Goal: Transaction & Acquisition: Purchase product/service

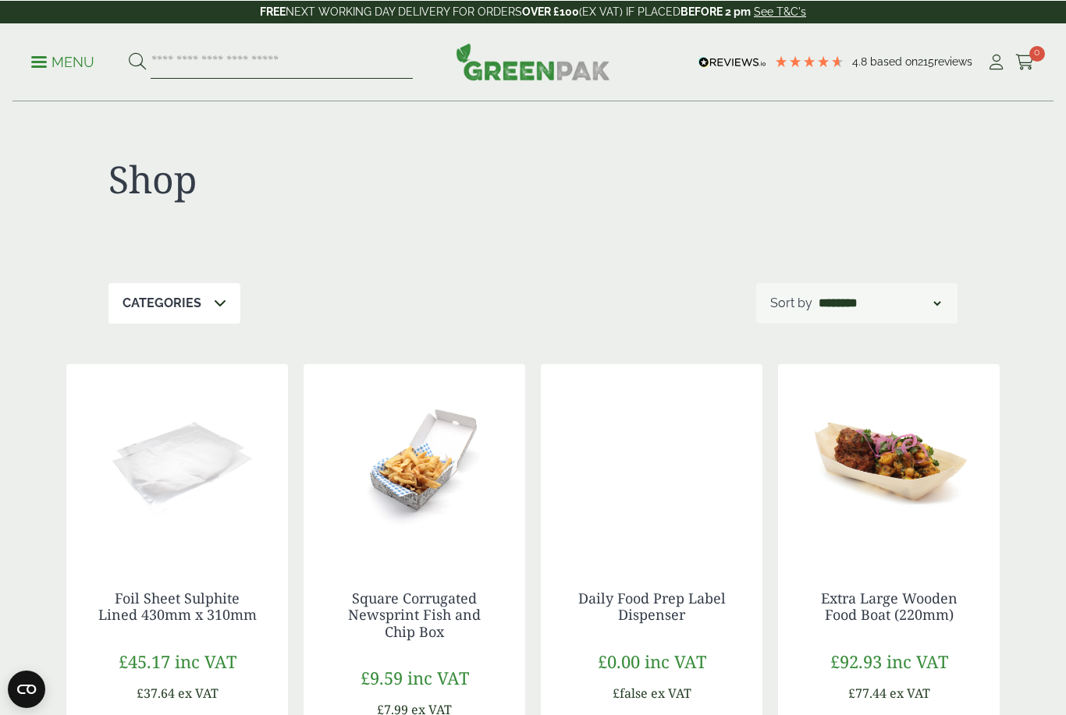
click at [285, 68] on input "search" at bounding box center [282, 61] width 262 height 33
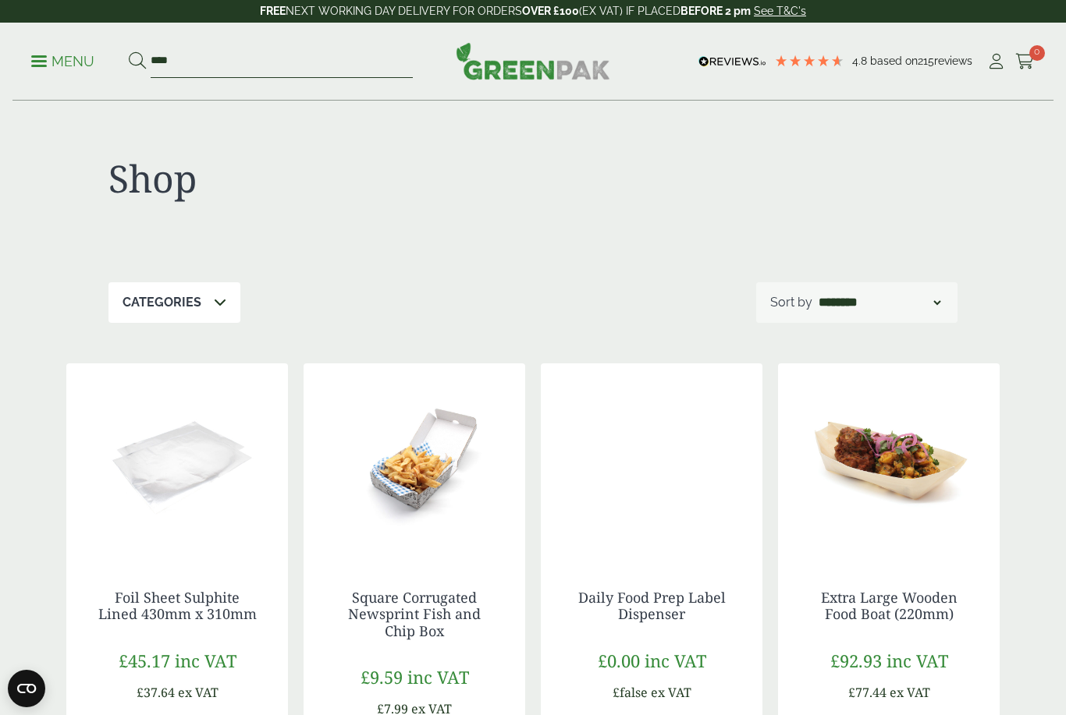
type input "****"
click at [137, 61] on button at bounding box center [137, 61] width 17 height 20
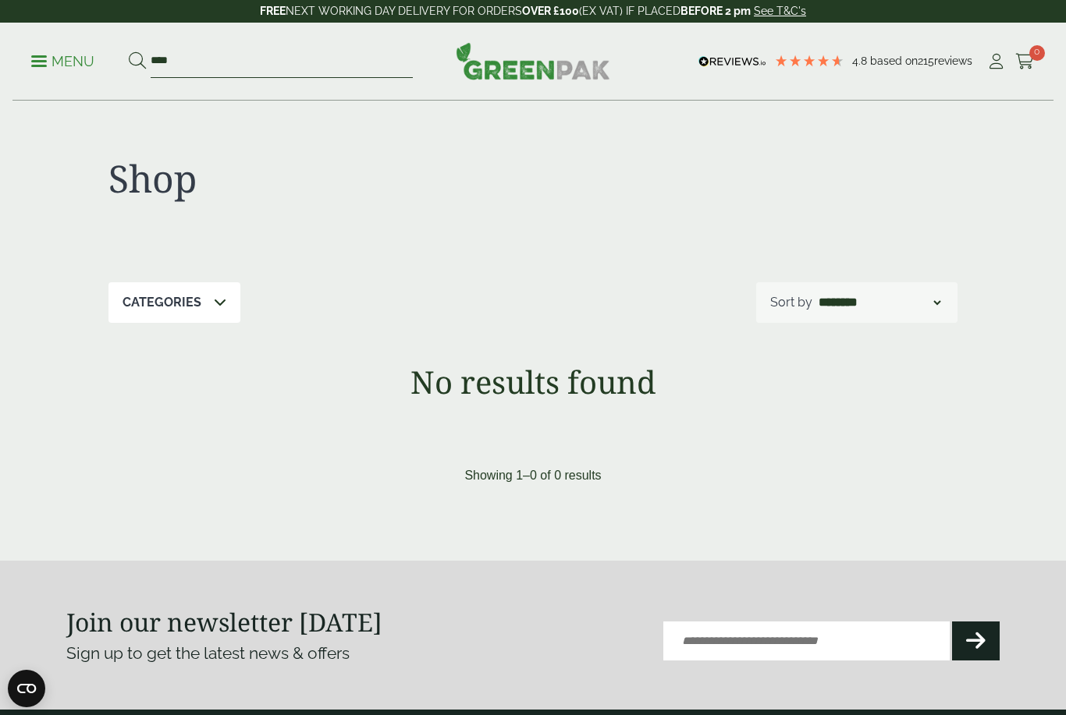
click at [255, 58] on input "****" at bounding box center [282, 61] width 262 height 33
type input "*"
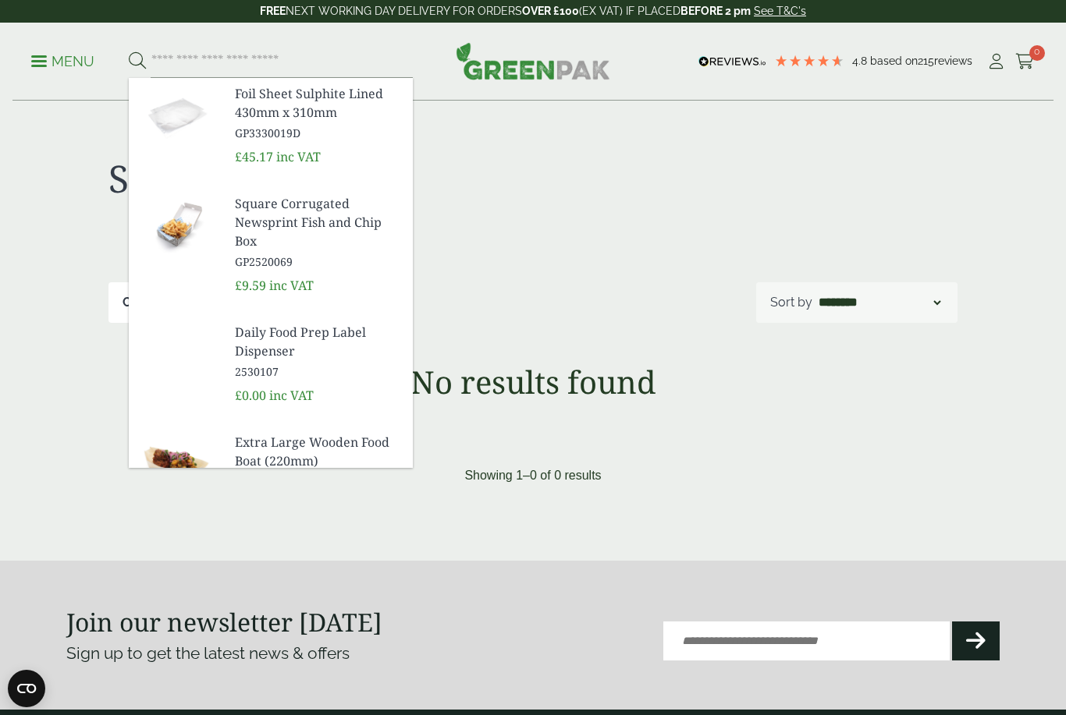
click at [47, 66] on p "Menu" at bounding box center [62, 61] width 63 height 19
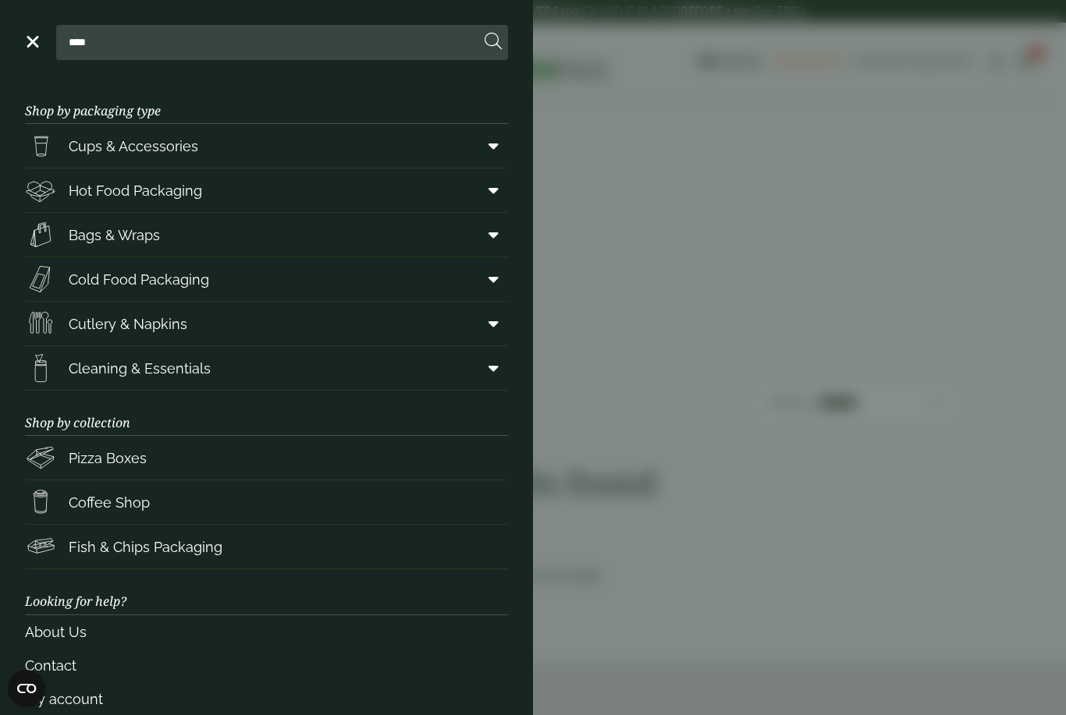
click at [466, 239] on link "Bags & Wraps" at bounding box center [266, 235] width 483 height 44
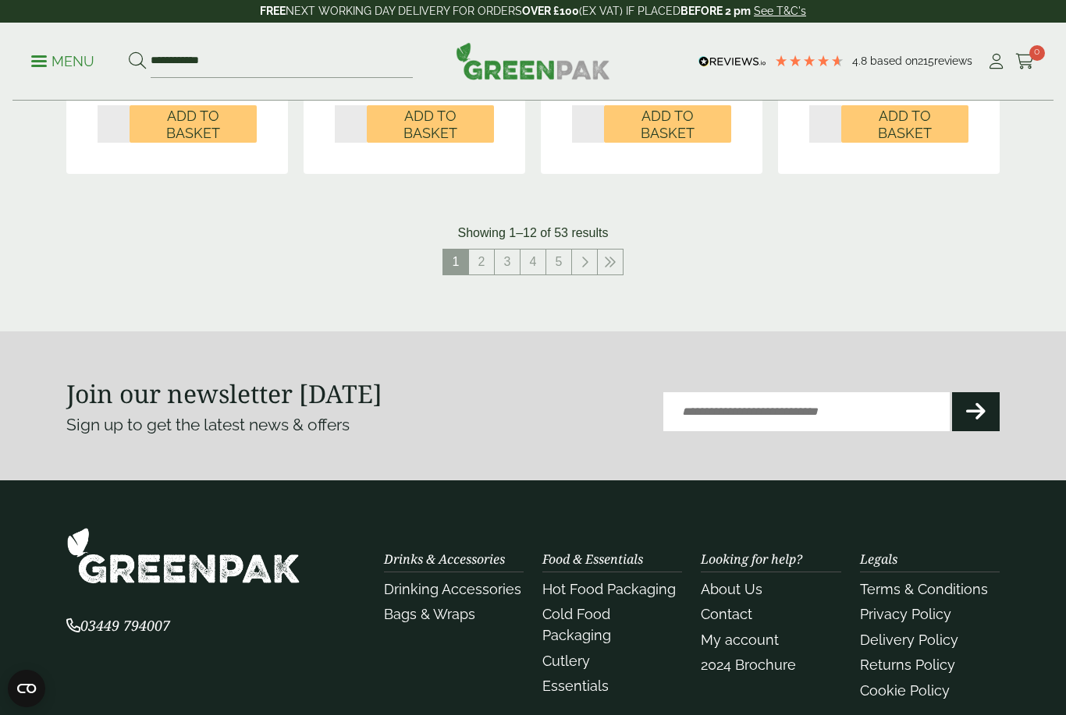
scroll to position [1793, 0]
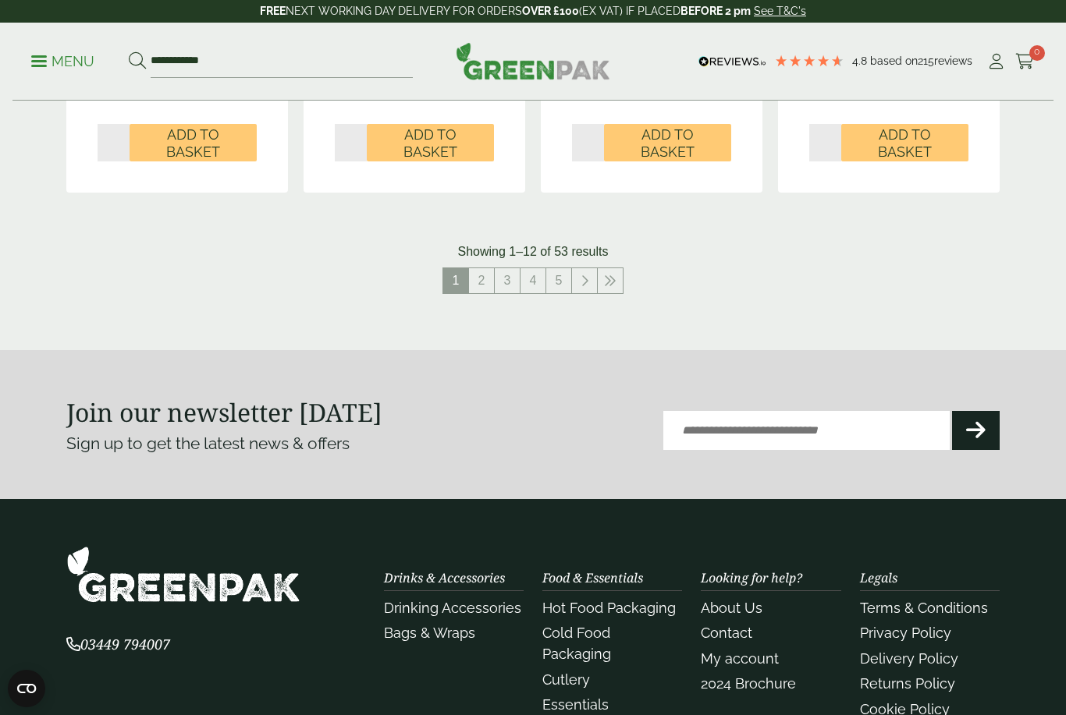
click at [489, 278] on link "2" at bounding box center [481, 280] width 25 height 25
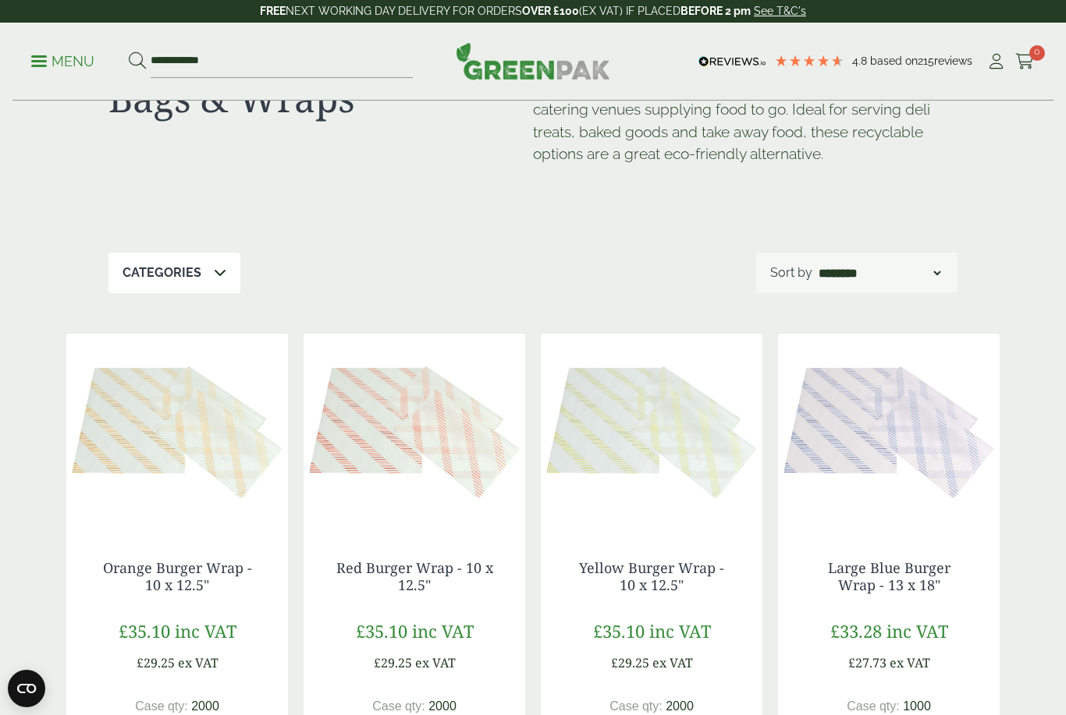
scroll to position [74, 0]
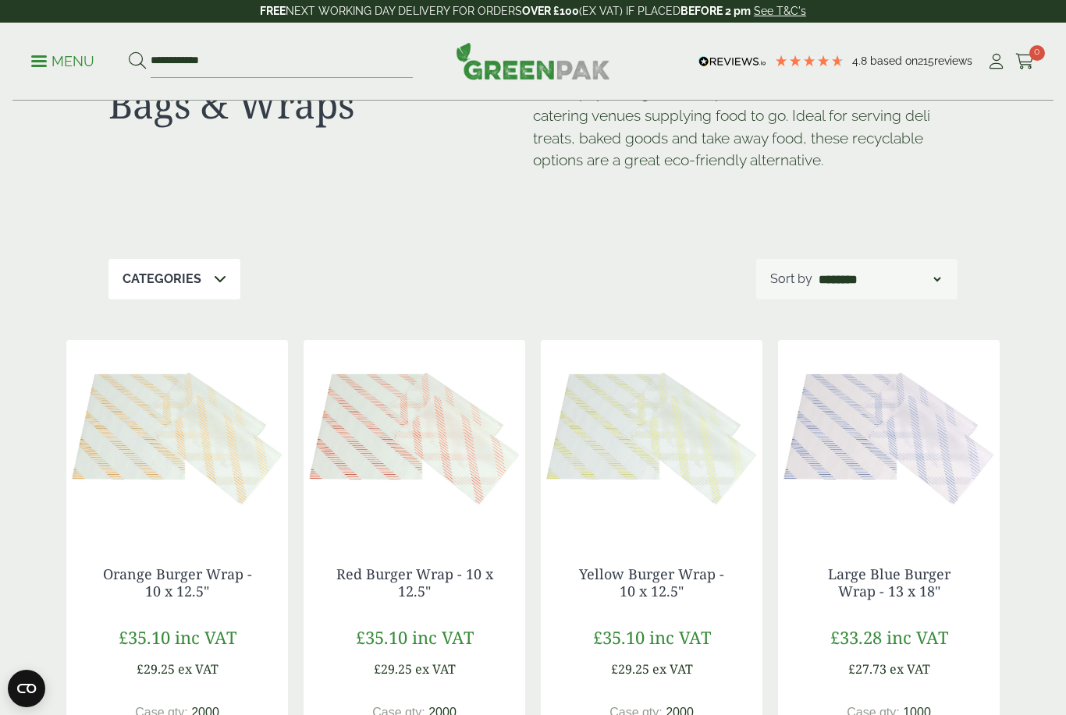
click at [208, 264] on div "Categories" at bounding box center [174, 279] width 132 height 41
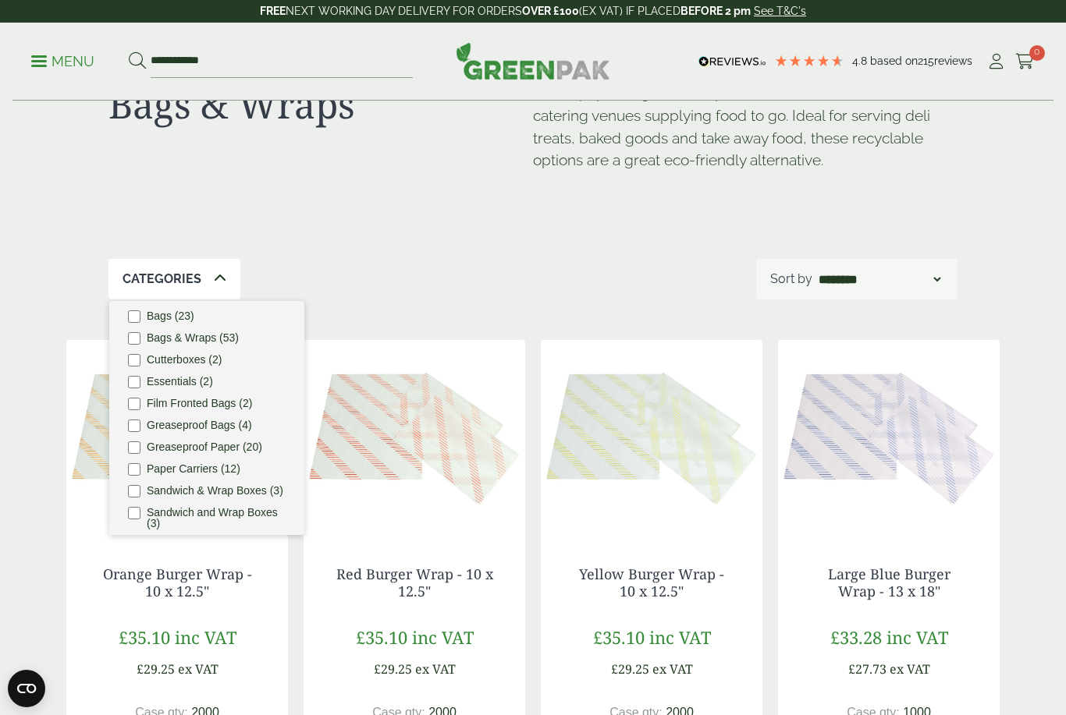
scroll to position [9, 0]
click at [209, 470] on label "Paper Carriers (12)" at bounding box center [194, 469] width 94 height 11
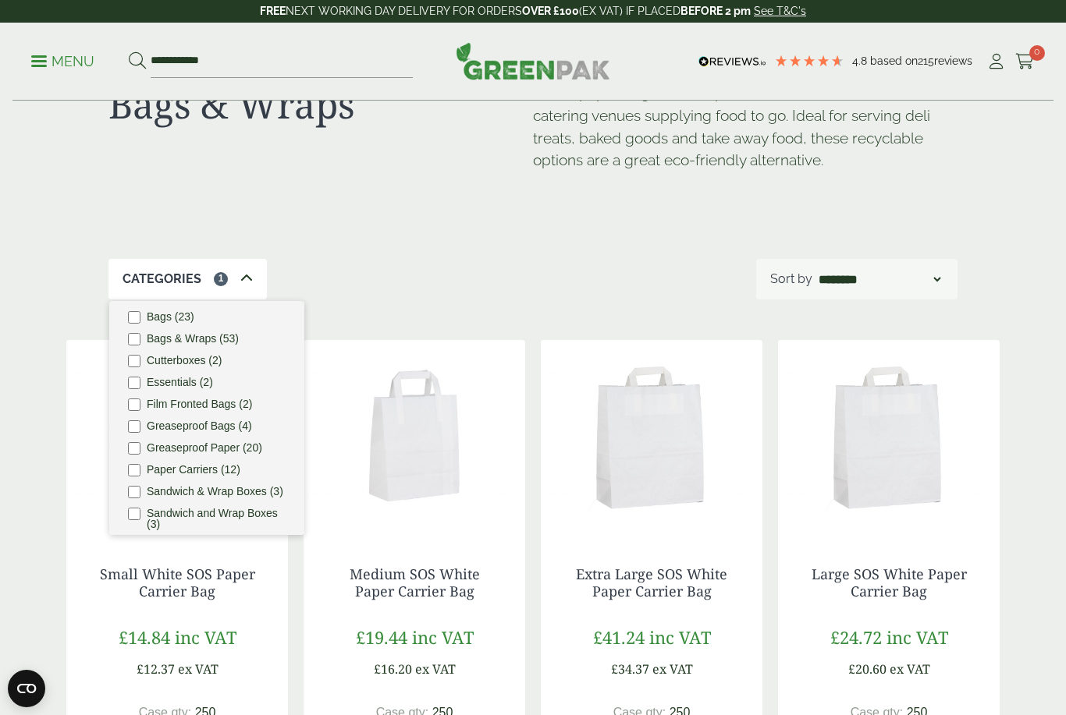
click at [569, 249] on div "Bags & Wraps These paper bags and wraps are essential for food and catering ven…" at bounding box center [532, 143] width 849 height 232
click at [244, 284] on icon at bounding box center [246, 278] width 12 height 12
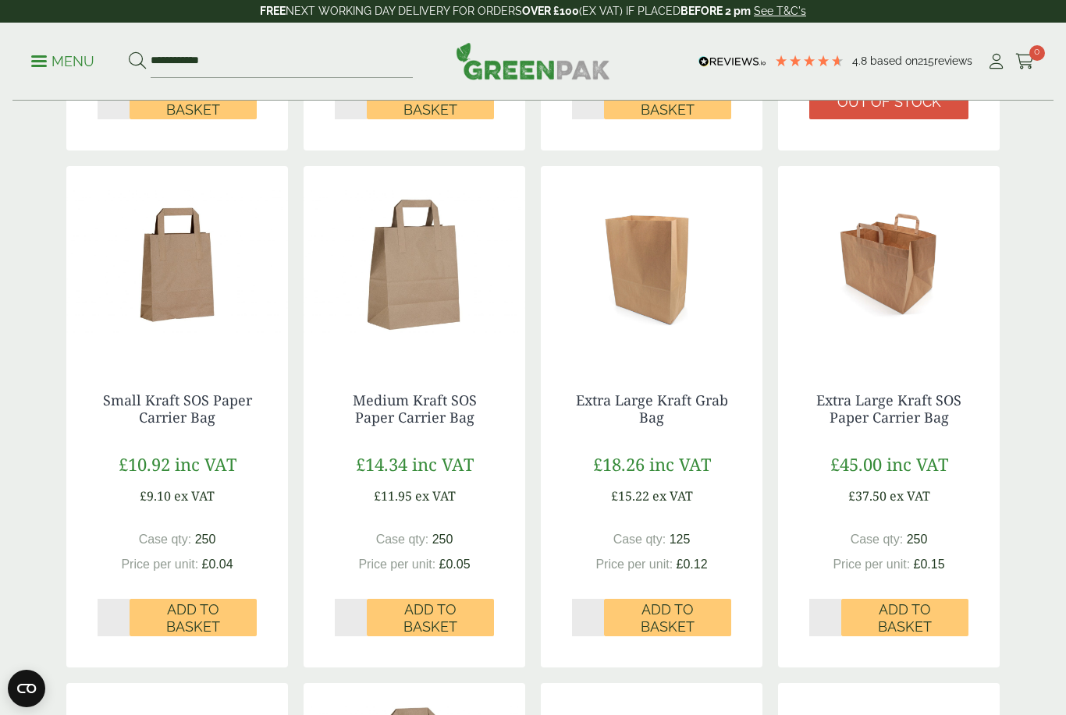
scroll to position [766, 0]
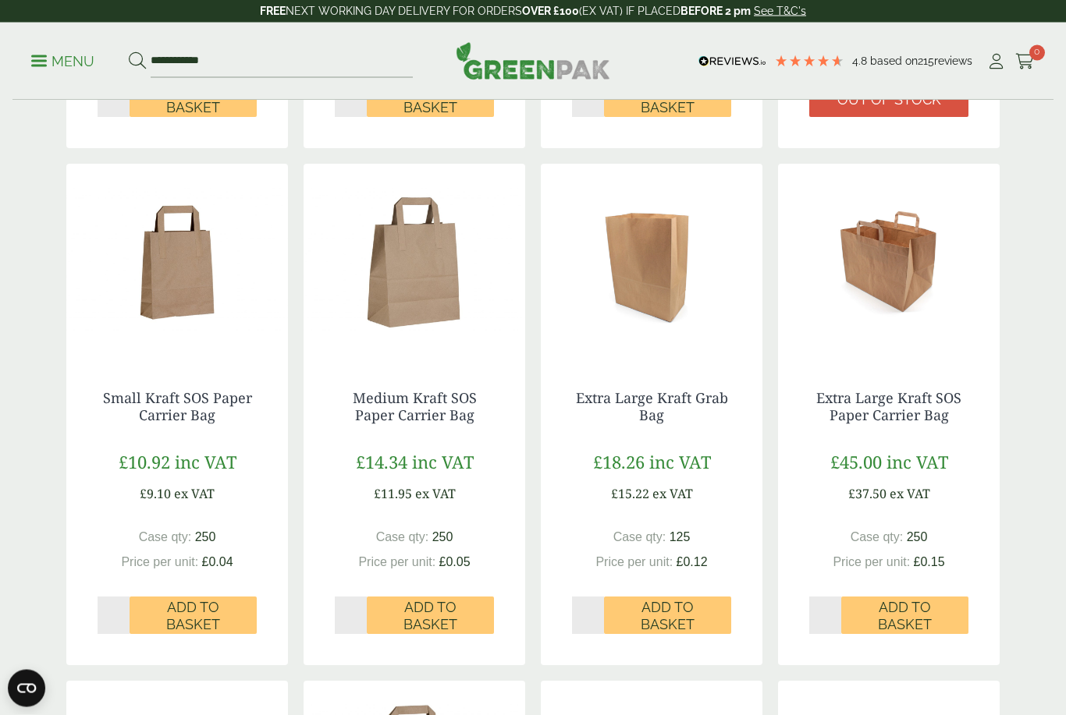
click at [218, 609] on span "Add to Basket" at bounding box center [192, 617] width 105 height 34
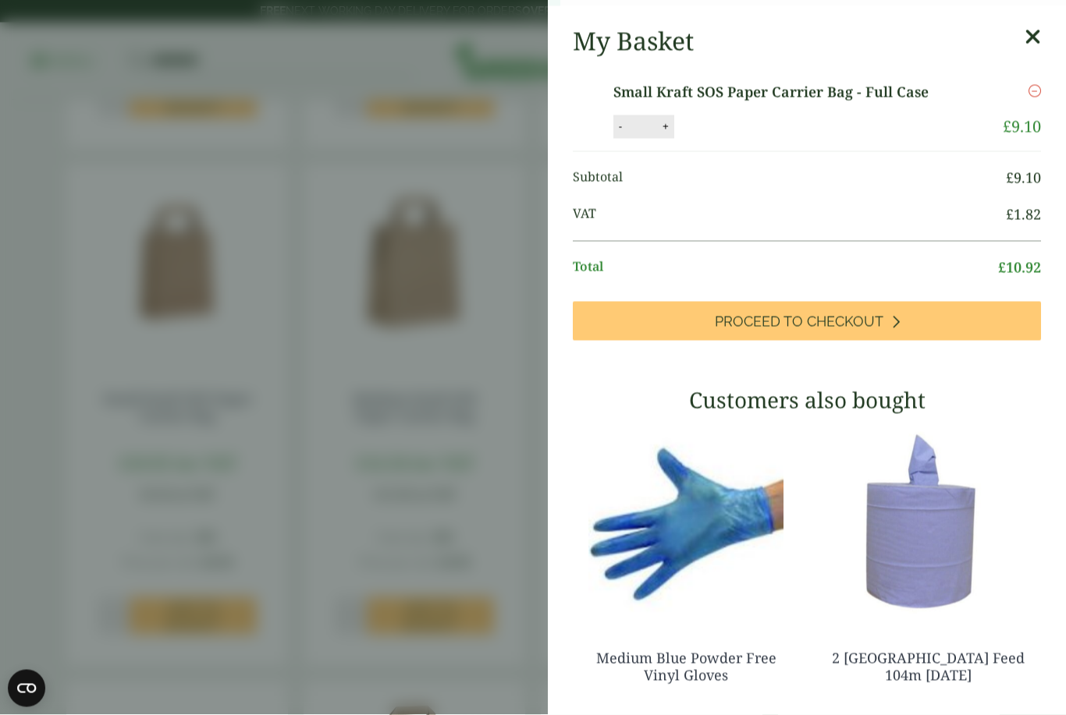
scroll to position [767, 0]
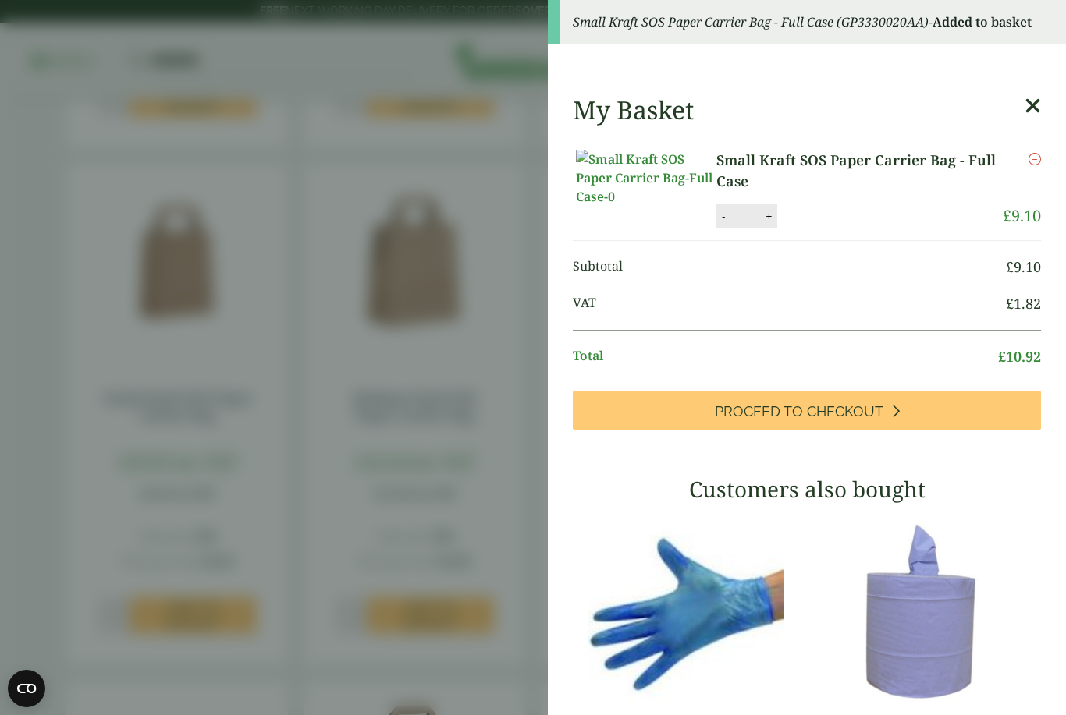
click at [1039, 114] on icon at bounding box center [1032, 106] width 16 height 22
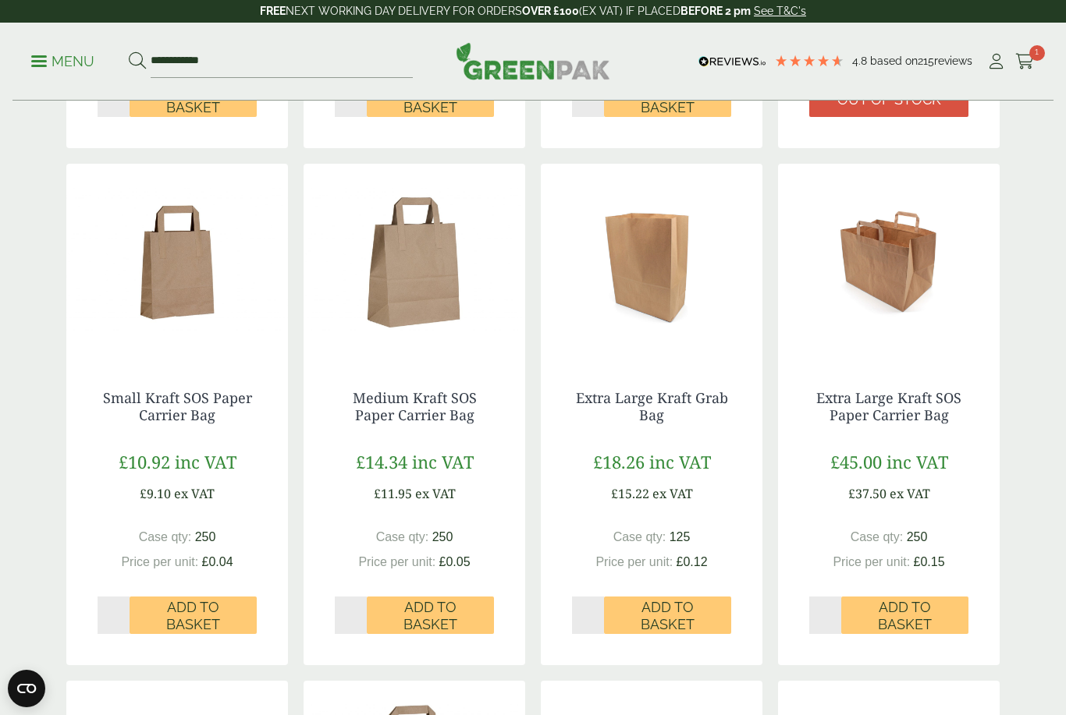
click at [196, 612] on span "Add to Basket" at bounding box center [192, 616] width 105 height 34
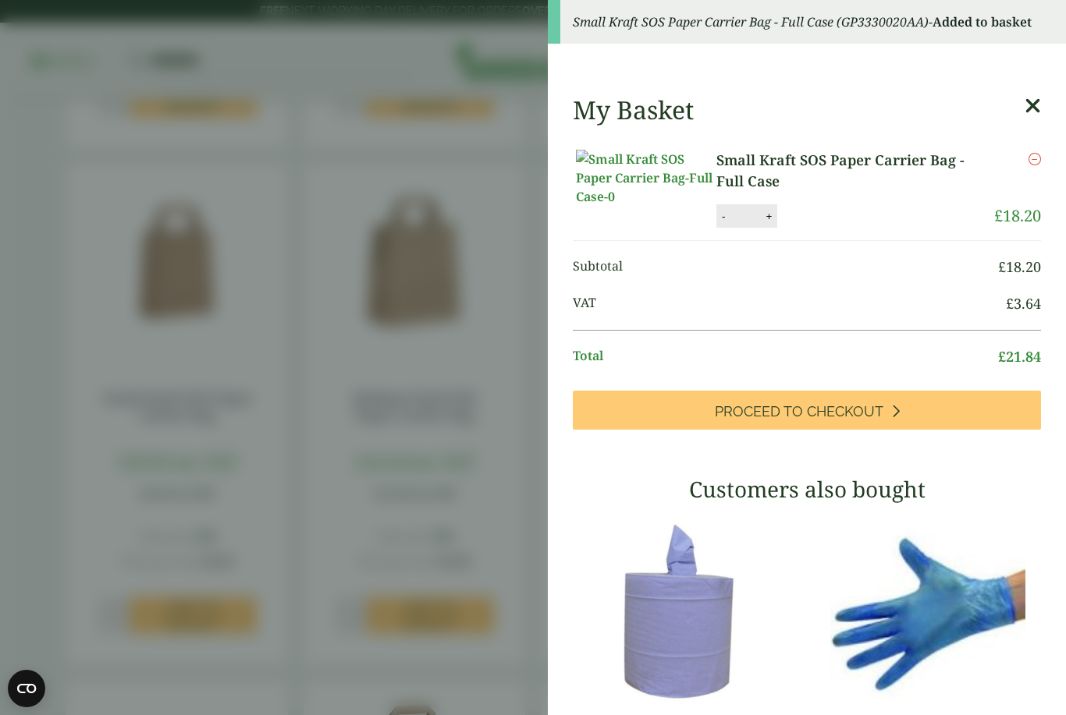
click at [757, 228] on input "*" at bounding box center [744, 216] width 31 height 33
click at [775, 223] on button "+" at bounding box center [769, 216] width 16 height 13
click at [765, 223] on button "+" at bounding box center [769, 216] width 16 height 13
type input "*"
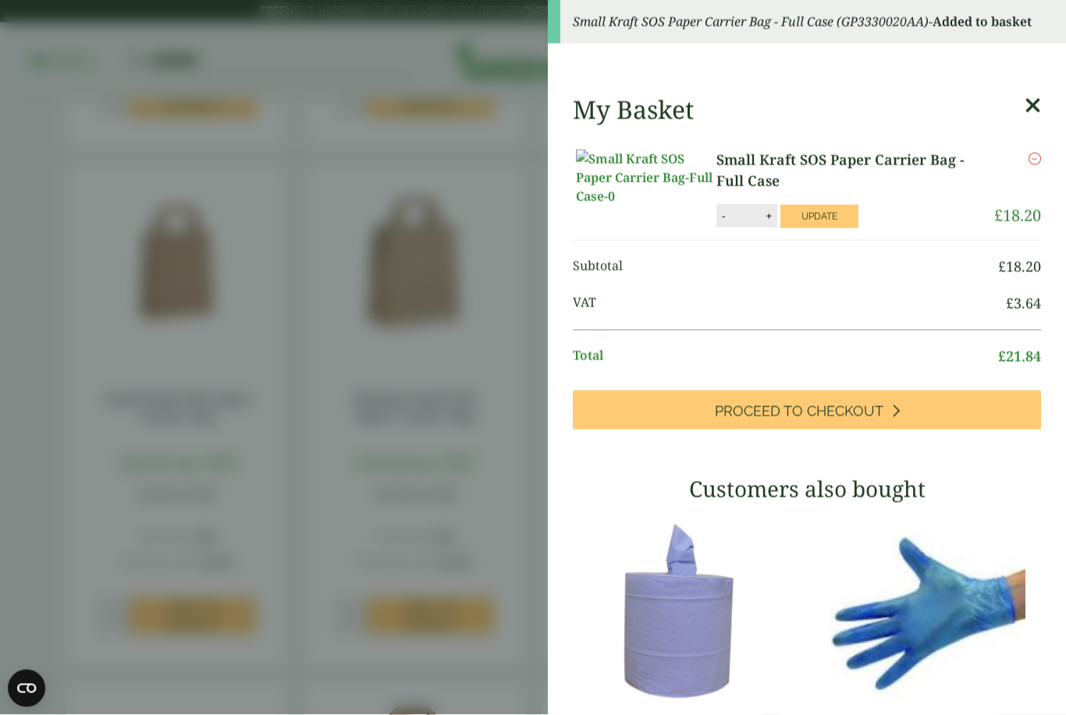
scroll to position [767, 0]
click at [839, 229] on button "Update" at bounding box center [819, 216] width 78 height 23
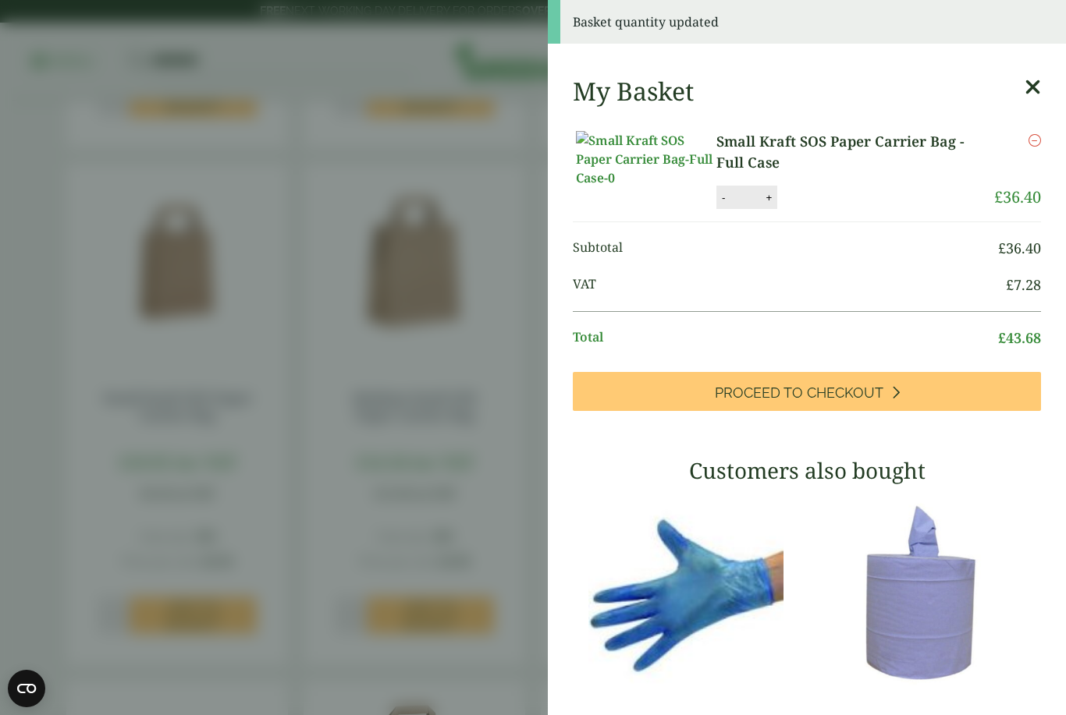
click at [1026, 95] on icon at bounding box center [1032, 87] width 16 height 22
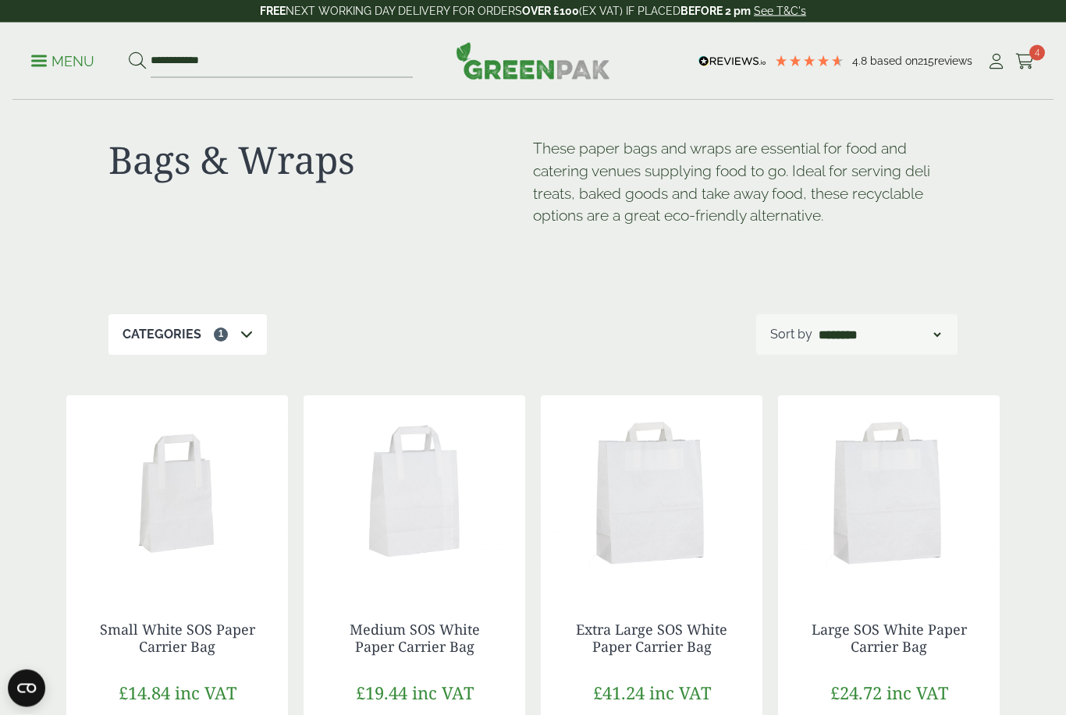
scroll to position [0, 0]
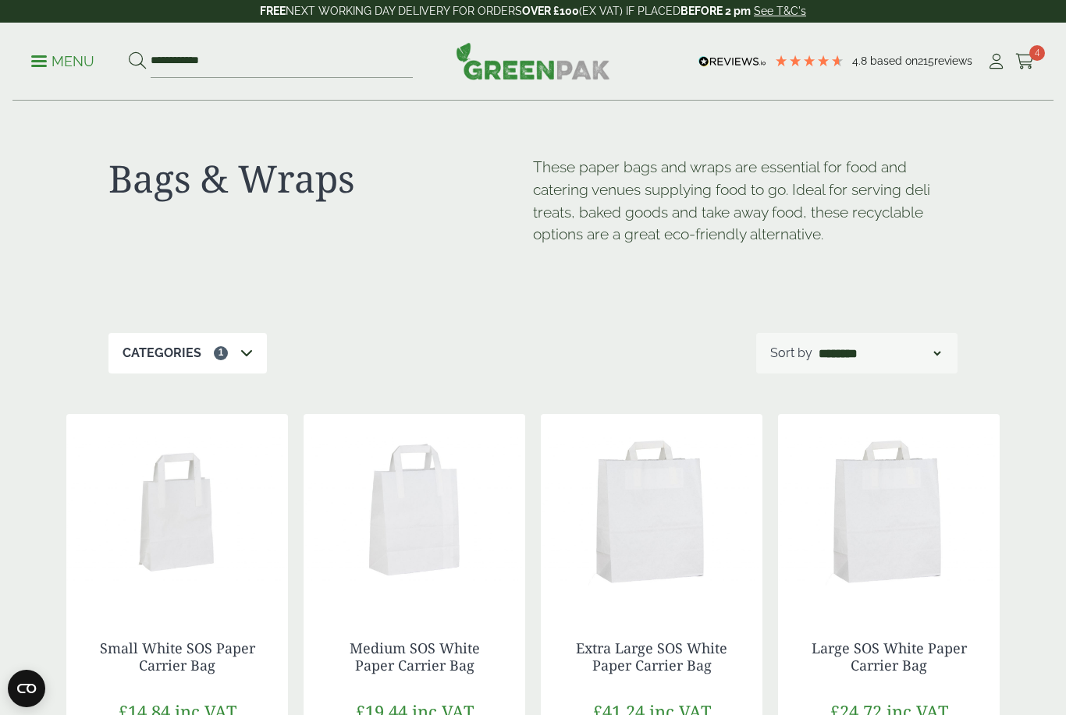
click at [44, 55] on link "Menu" at bounding box center [62, 60] width 63 height 16
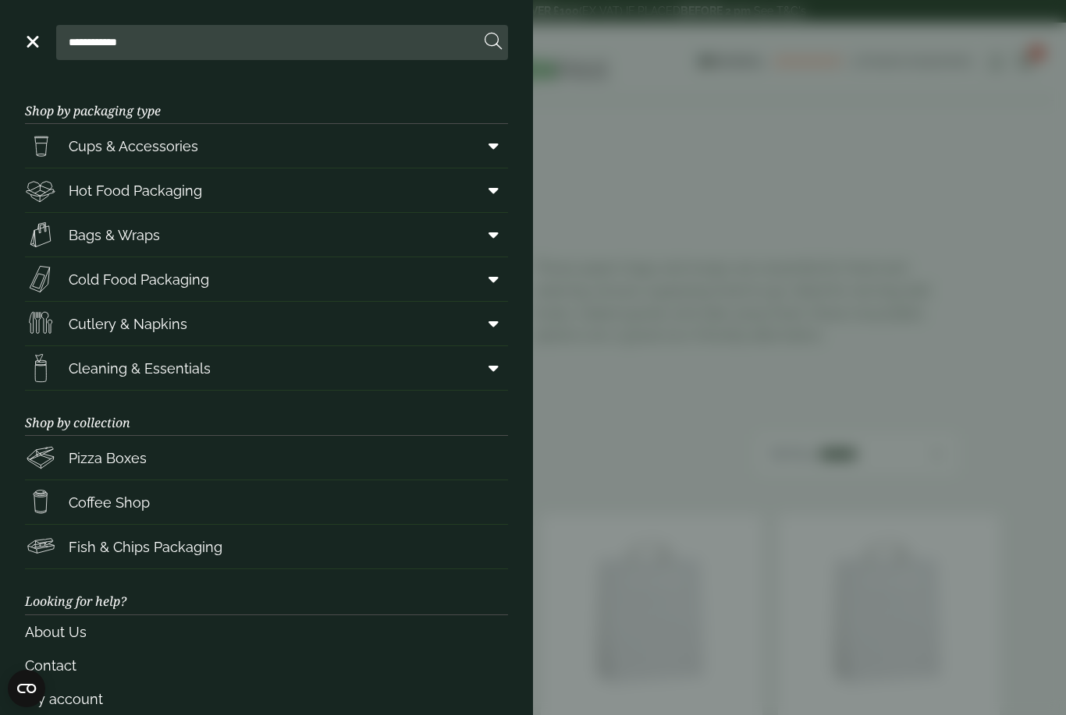
click at [298, 552] on link "Fish & Chips Packaging" at bounding box center [266, 547] width 483 height 44
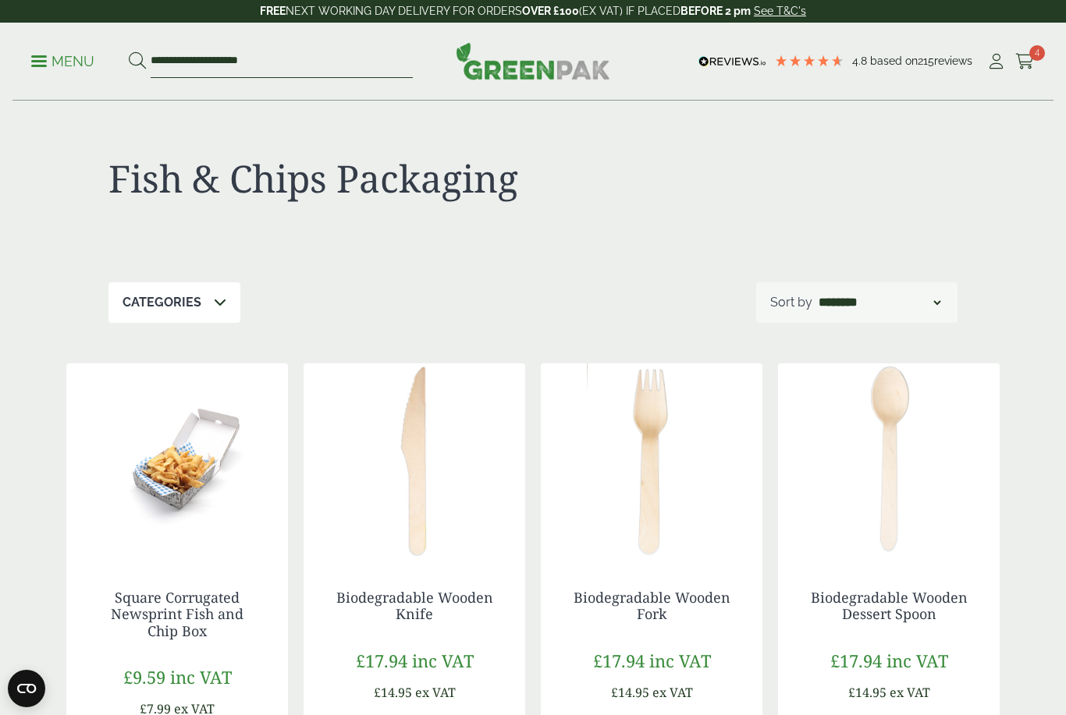
click at [304, 59] on input "**********" at bounding box center [282, 61] width 262 height 33
type input "*"
type input "*****"
click at [137, 61] on button at bounding box center [137, 61] width 17 height 20
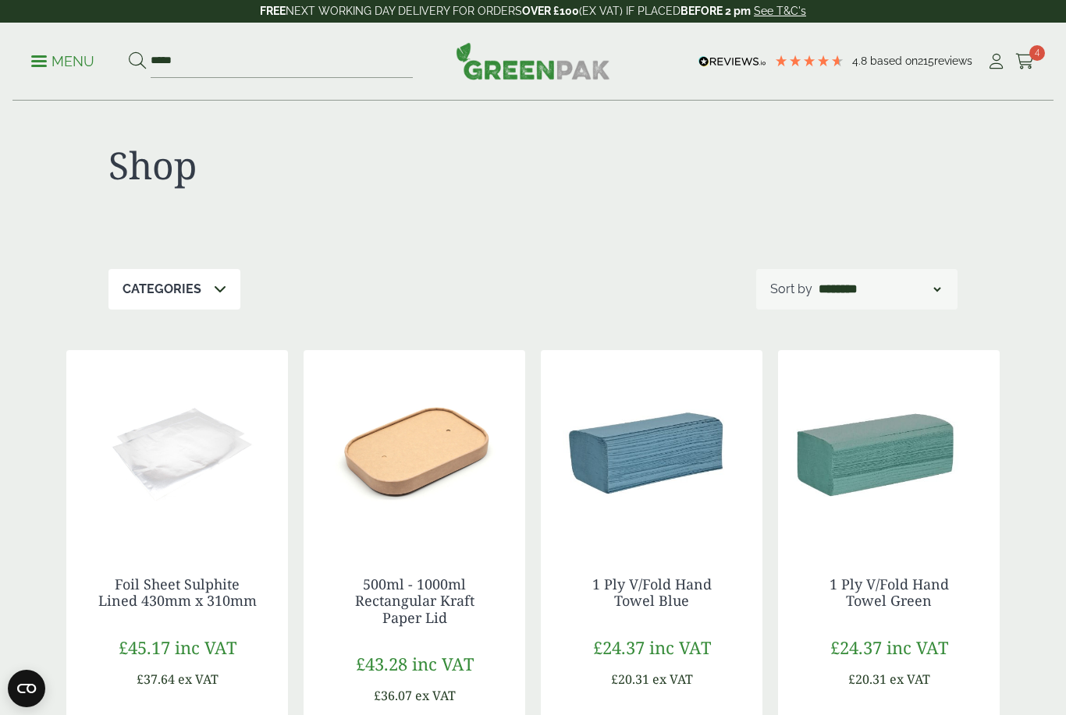
scroll to position [21, 0]
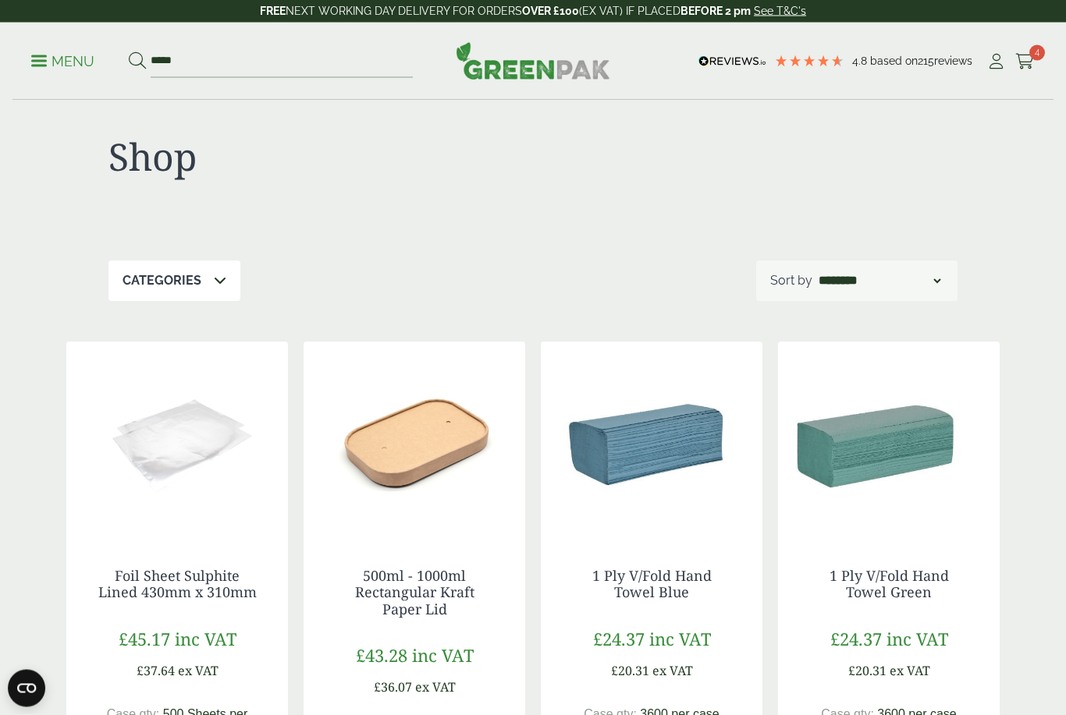
click at [215, 286] on icon at bounding box center [220, 281] width 12 height 12
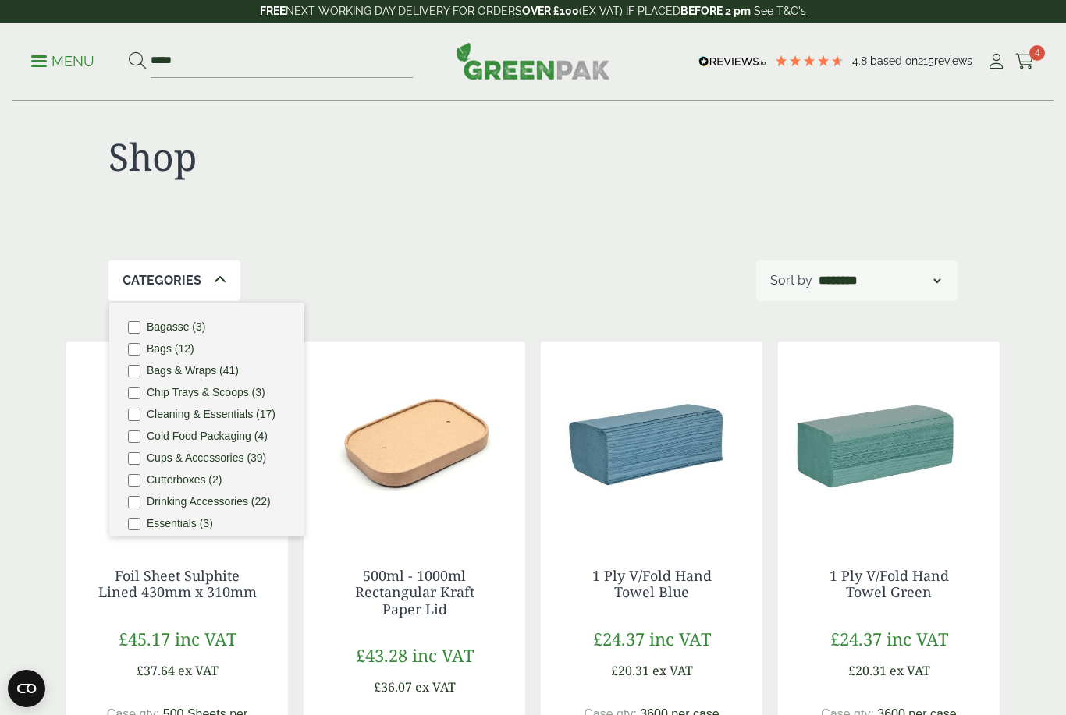
scroll to position [0, 0]
click at [211, 372] on label "Bags & Wraps (41)" at bounding box center [193, 370] width 92 height 11
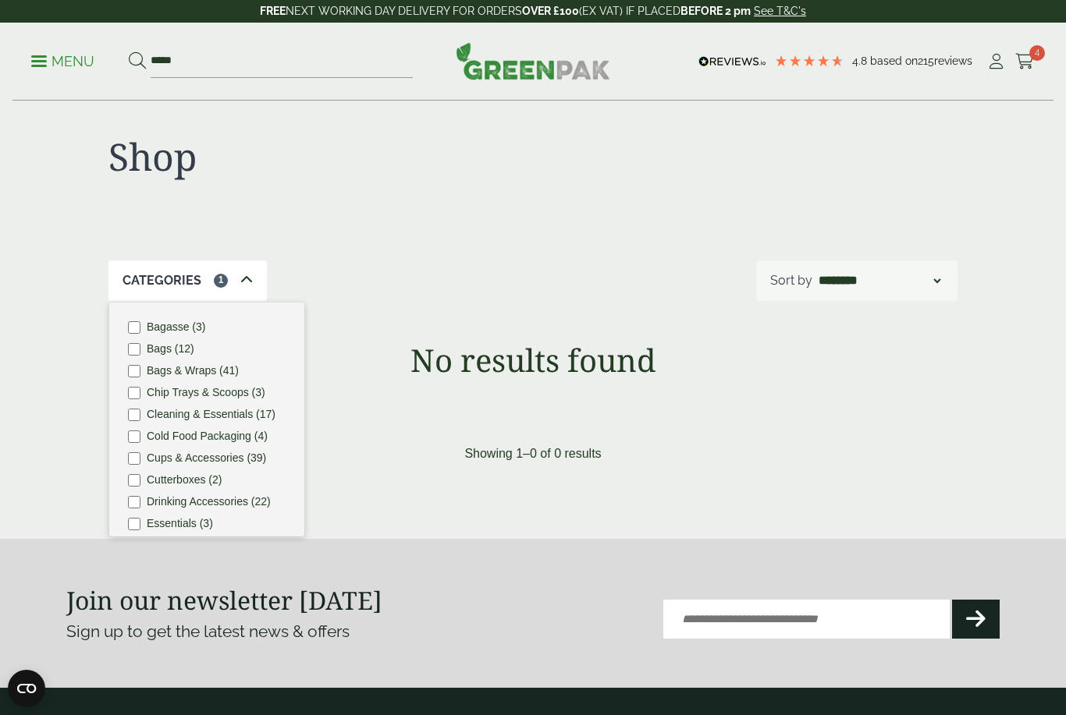
click at [644, 254] on div "Shop" at bounding box center [532, 170] width 849 height 181
click at [253, 287] on div "Categories 1" at bounding box center [187, 281] width 158 height 41
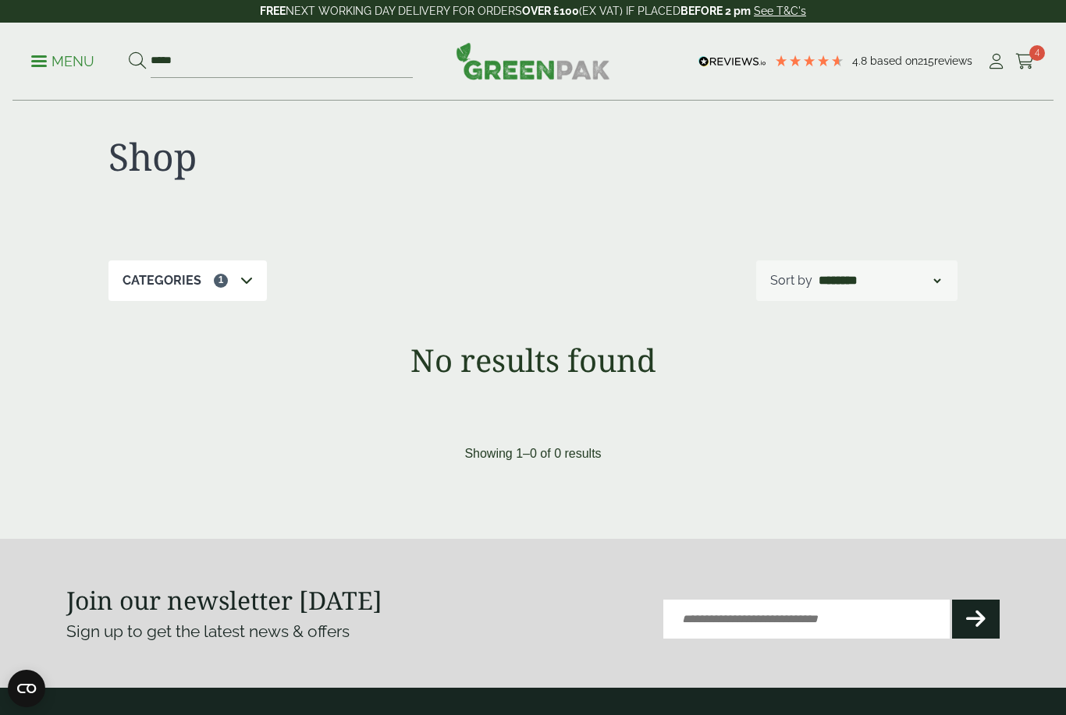
click at [240, 271] on span at bounding box center [246, 280] width 12 height 19
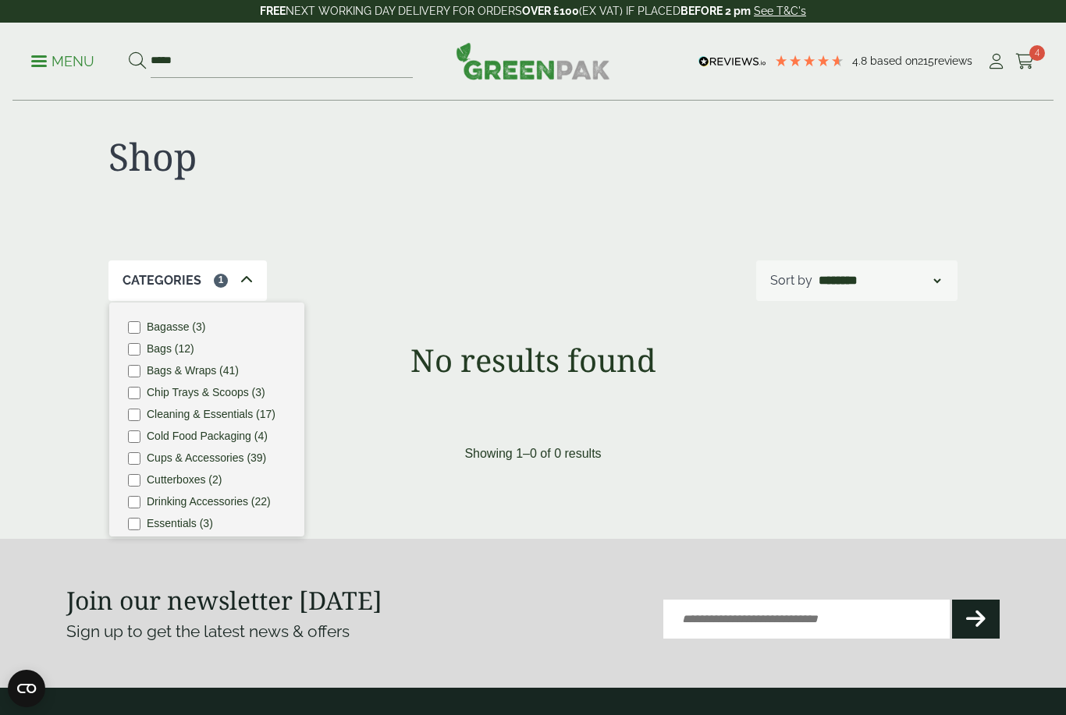
click at [176, 348] on label "Bags (12)" at bounding box center [171, 348] width 48 height 11
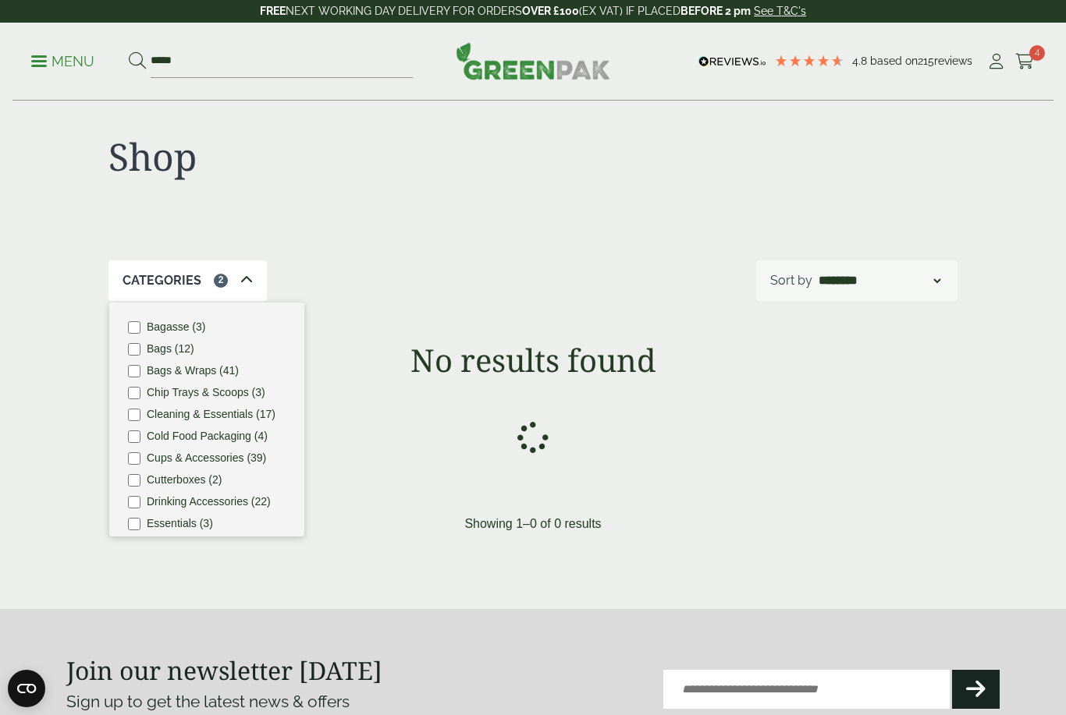
click at [172, 354] on label "Bags (12)" at bounding box center [171, 348] width 48 height 11
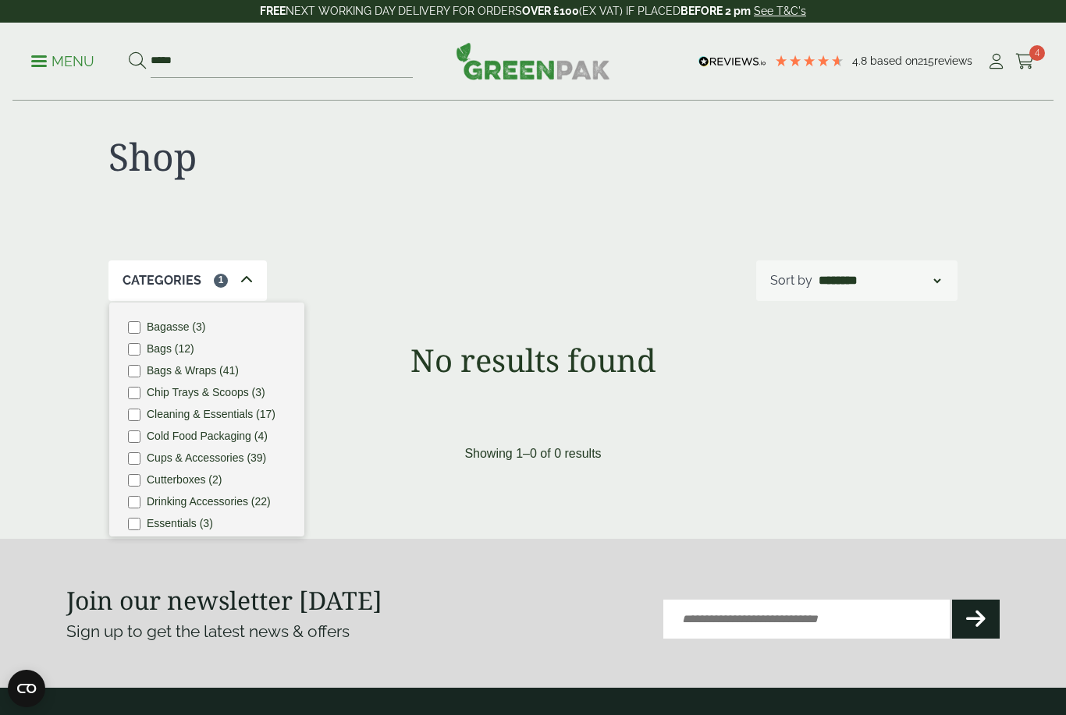
click at [182, 376] on label "Bags & Wraps (41)" at bounding box center [193, 370] width 92 height 11
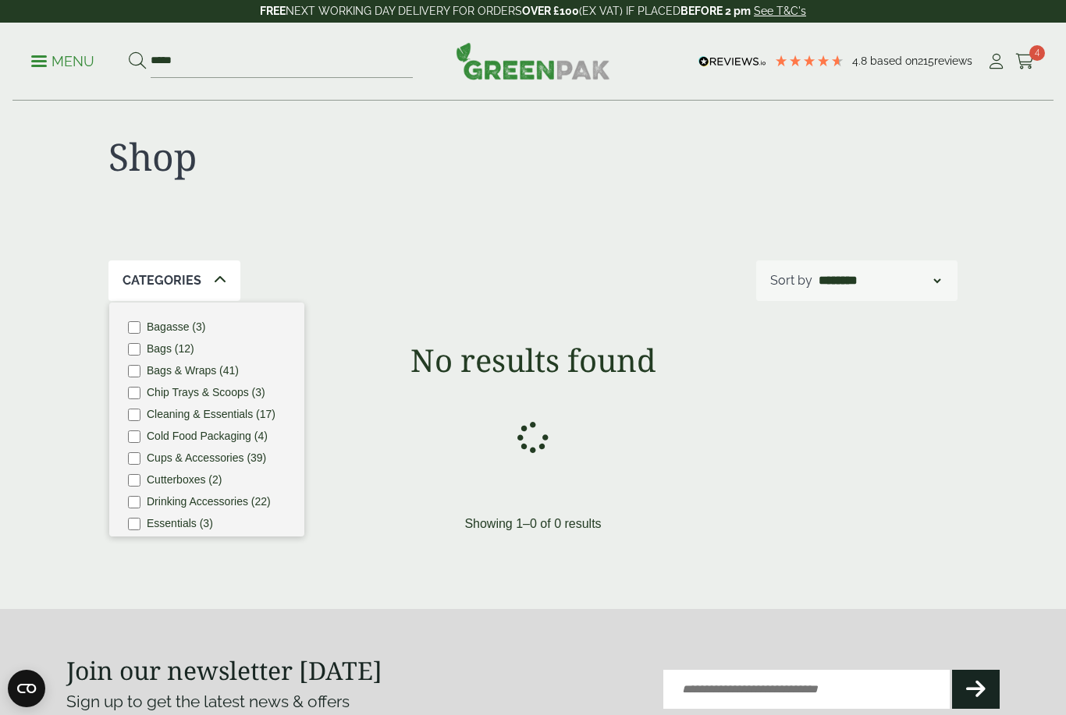
click at [193, 374] on label "Bags & Wraps (41)" at bounding box center [193, 370] width 92 height 11
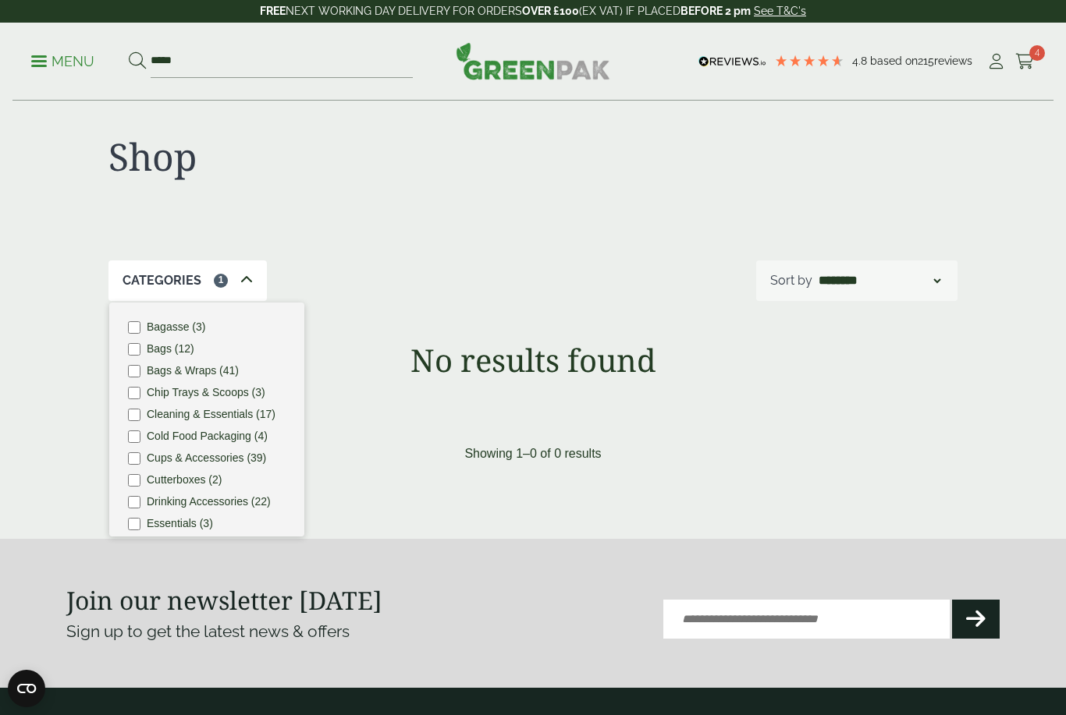
click at [183, 343] on label "Bags (12)" at bounding box center [171, 348] width 48 height 11
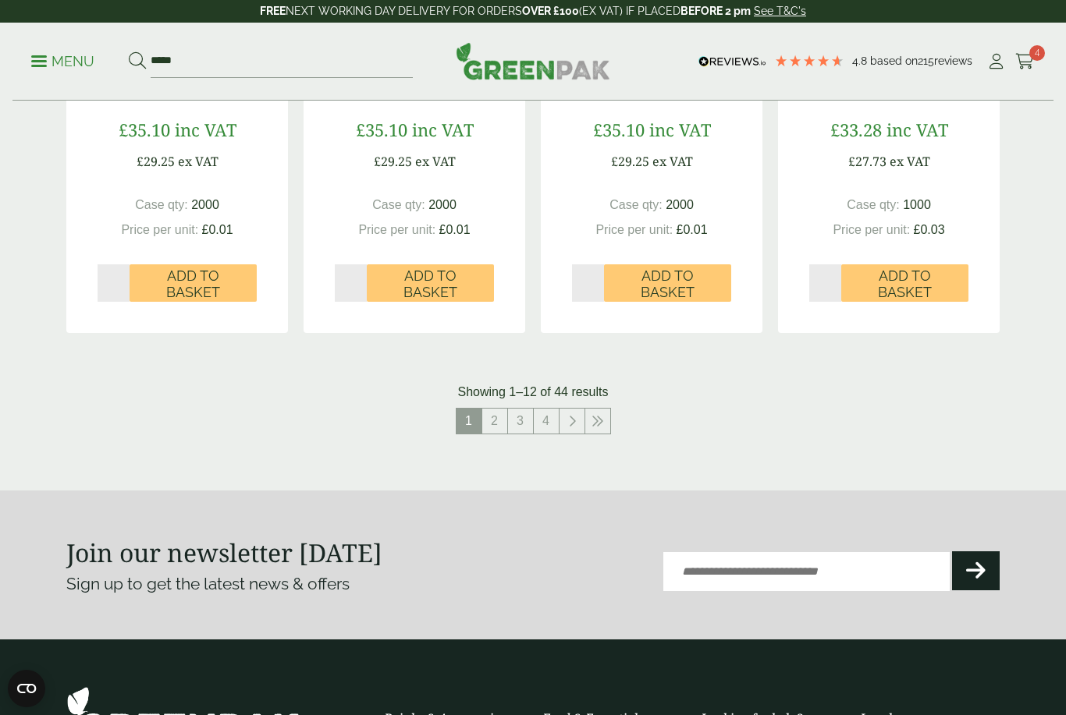
scroll to position [1598, 0]
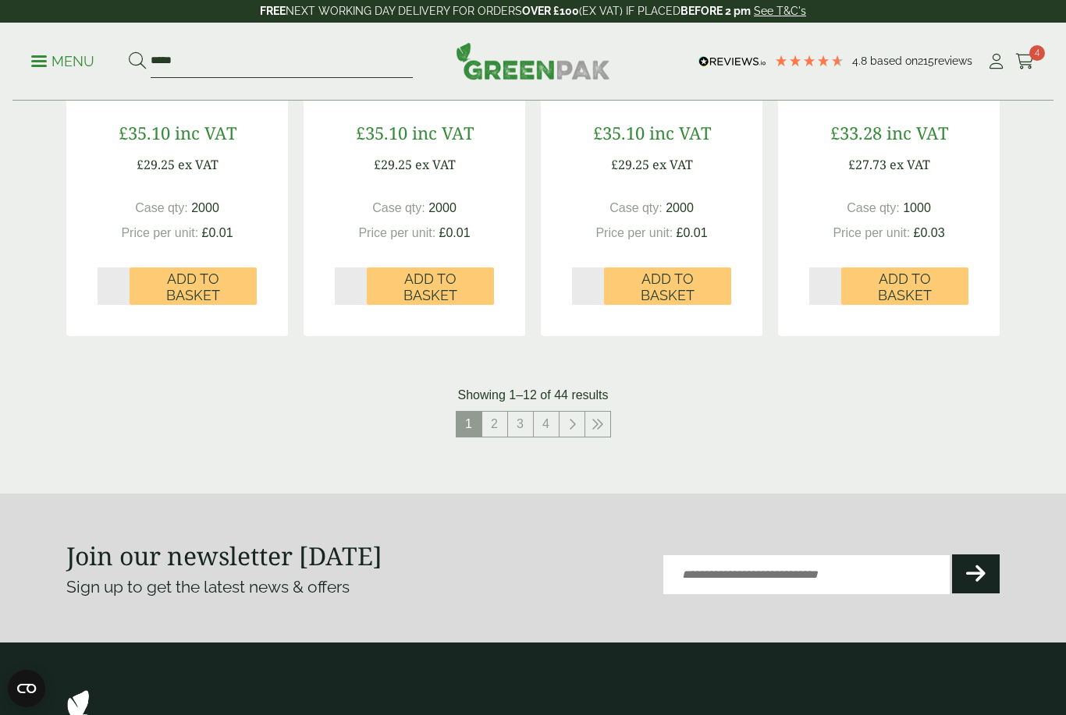
click at [310, 47] on input "*****" at bounding box center [282, 61] width 262 height 33
type input "**********"
click at [137, 61] on button at bounding box center [137, 61] width 17 height 20
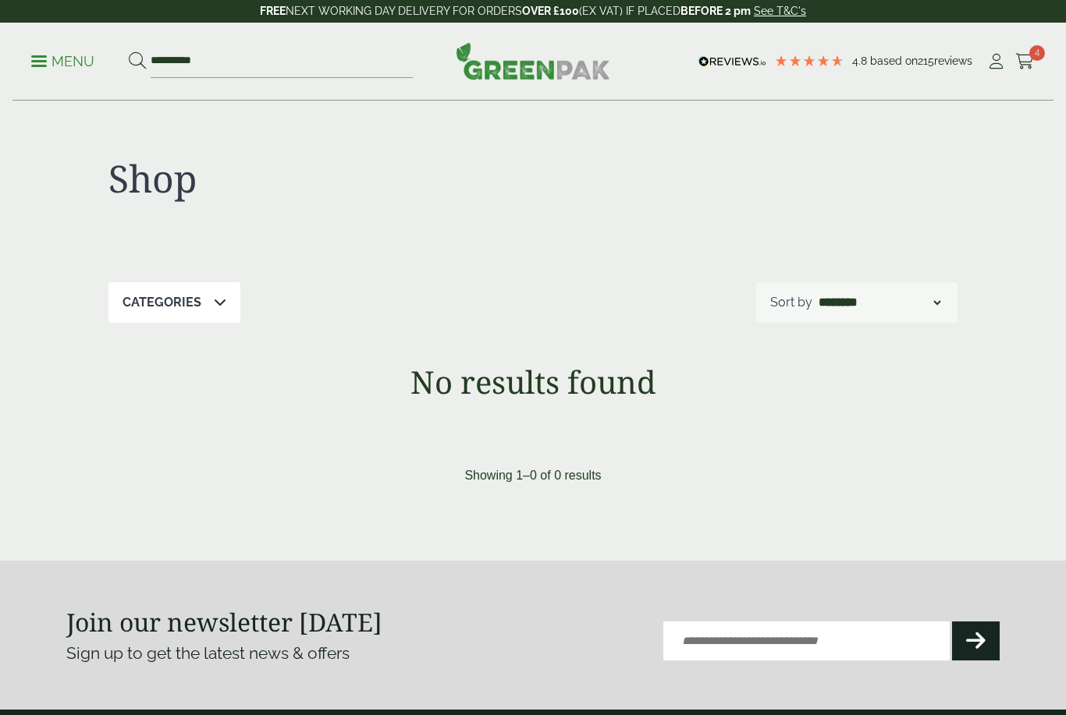
click at [57, 57] on p "Menu" at bounding box center [62, 61] width 63 height 19
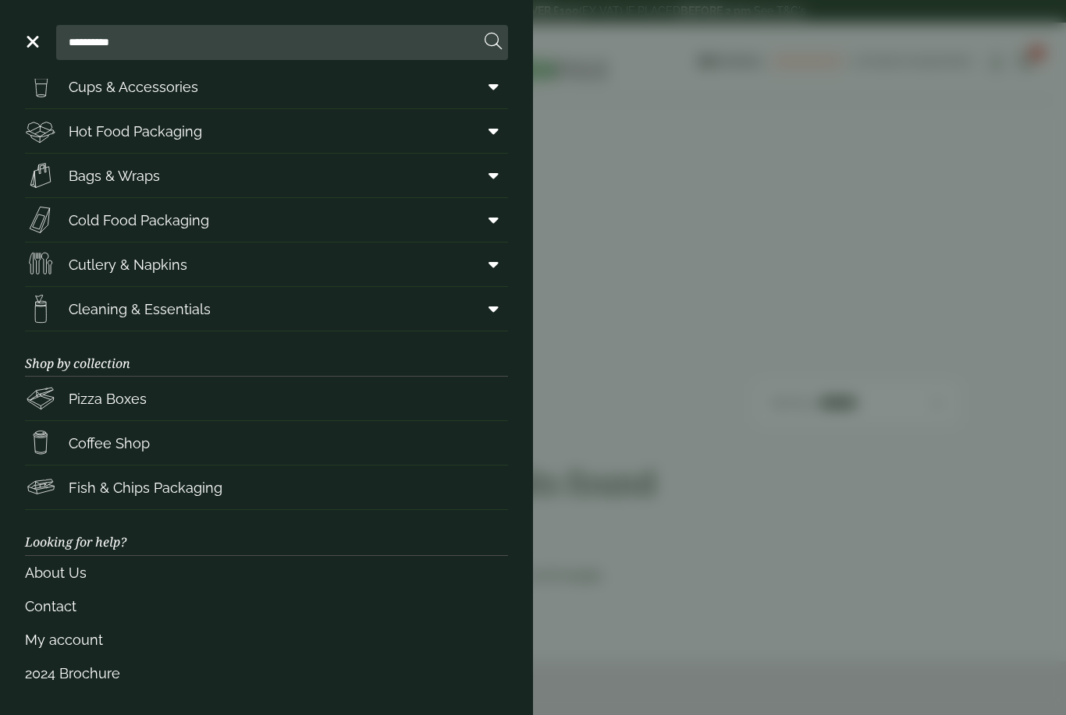
scroll to position [59, 0]
click at [97, 681] on link "2024 Brochure" at bounding box center [266, 675] width 483 height 34
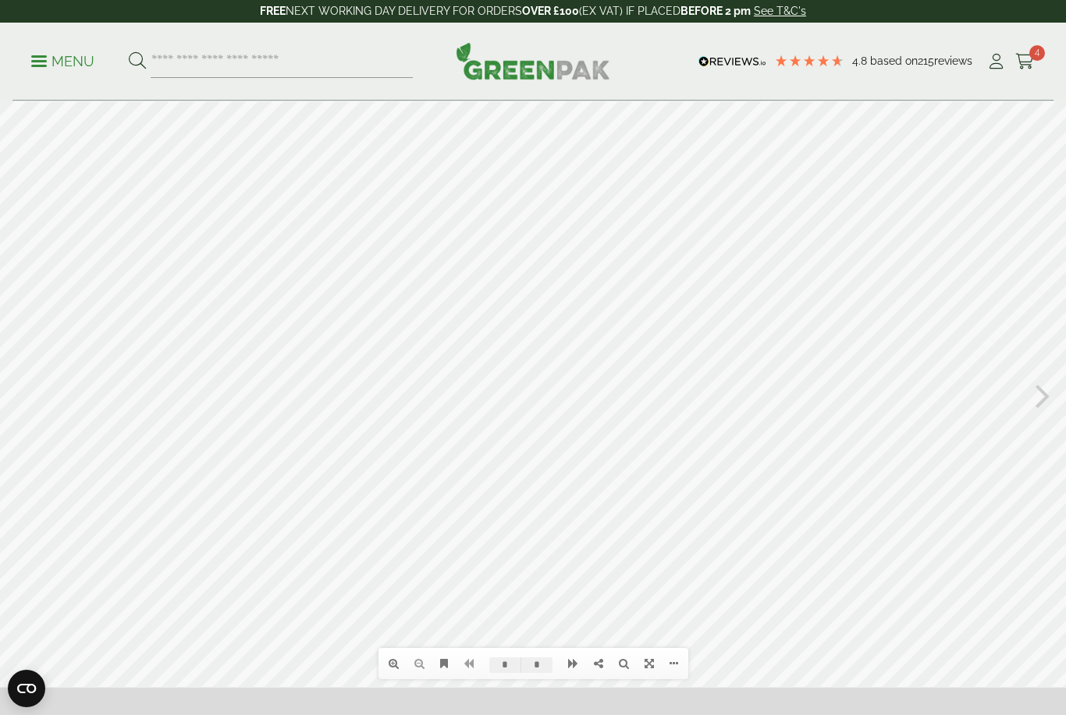
type input "*"
type input "**"
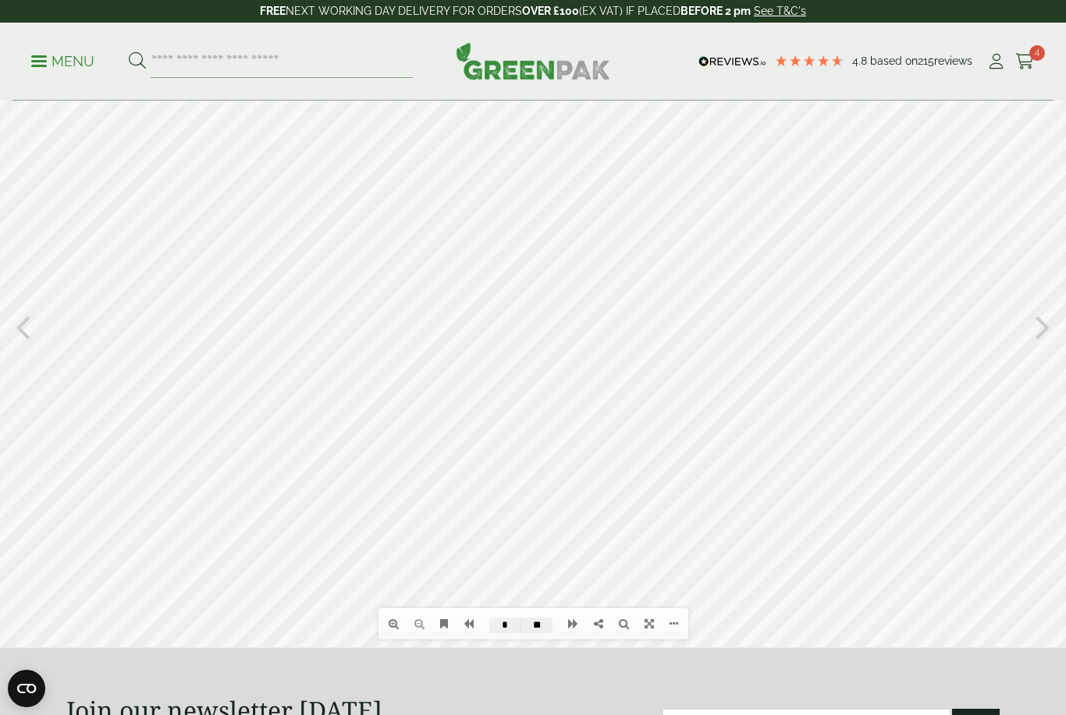
scroll to position [97, 0]
click at [868, 342] on div at bounding box center [533, 327] width 1066 height 644
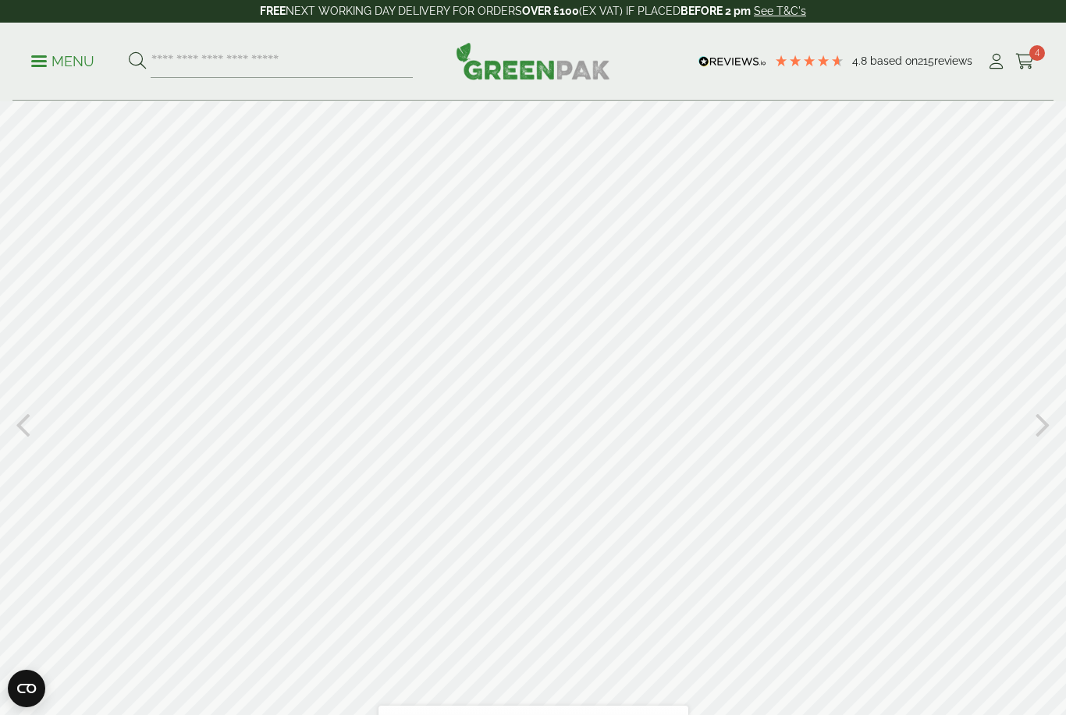
click at [862, 329] on div at bounding box center [533, 423] width 1066 height 644
click at [867, 325] on div at bounding box center [533, 423] width 1066 height 644
click at [899, 317] on div at bounding box center [533, 423] width 1066 height 644
click at [898, 316] on div at bounding box center [533, 423] width 1066 height 644
click at [902, 327] on div at bounding box center [533, 423] width 1066 height 644
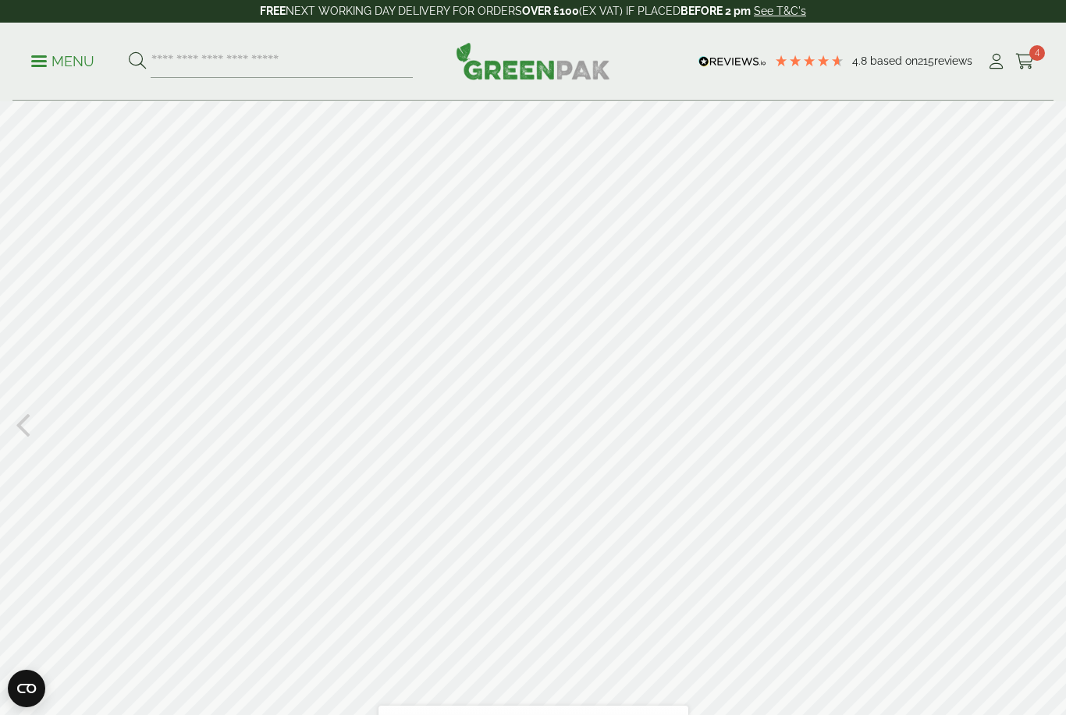
type input "**"
